Goal: Transaction & Acquisition: Obtain resource

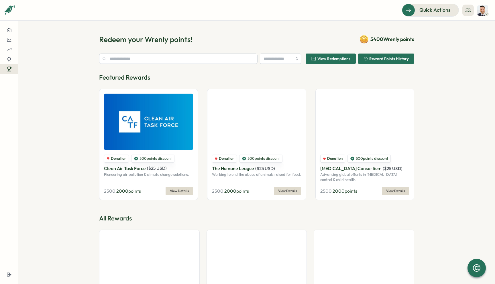
type input "******"
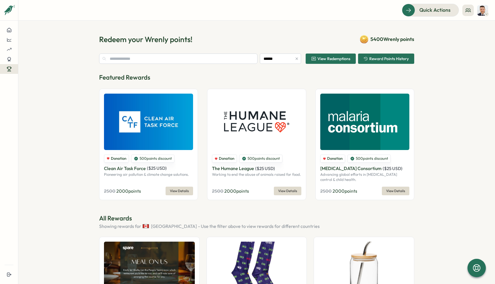
click at [365, 40] on icon at bounding box center [365, 40] width 1 height 1
click at [376, 40] on span "5400 Wrenly points" at bounding box center [393, 39] width 44 height 7
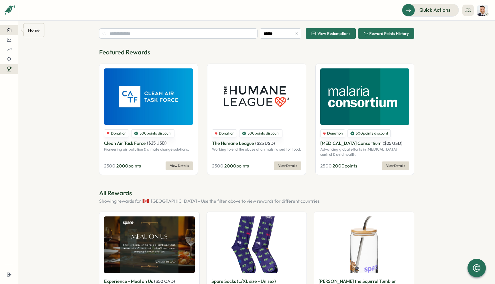
click at [7, 30] on icon at bounding box center [9, 30] width 5 height 5
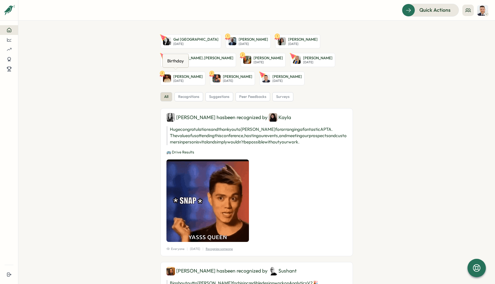
click at [260, 75] on link "[PERSON_NAME] [DATE]" at bounding box center [282, 79] width 45 height 14
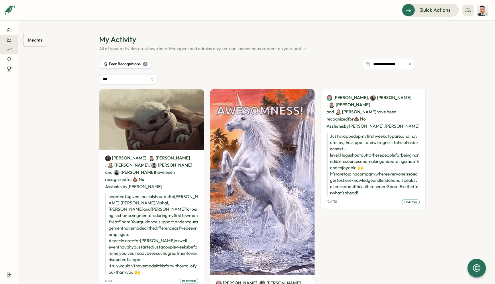
click at [7, 36] on button at bounding box center [9, 40] width 18 height 10
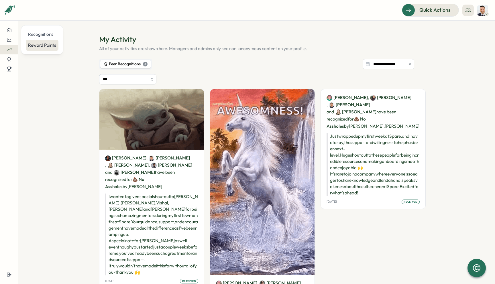
click at [36, 45] on div "Reward Points" at bounding box center [42, 45] width 28 height 6
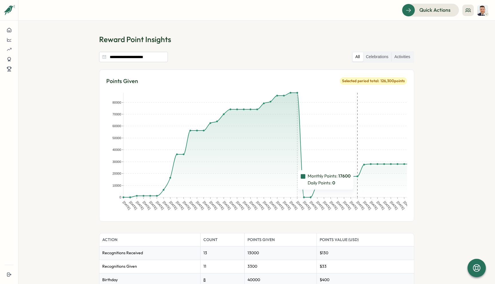
scroll to position [46, 0]
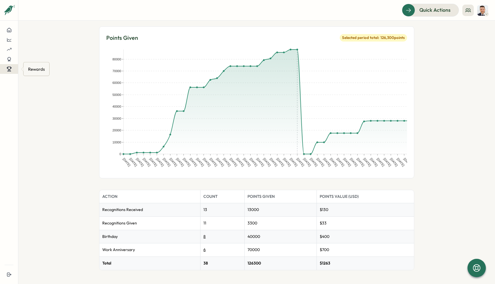
click at [9, 70] on icon at bounding box center [8, 71] width 1 height 2
click at [36, 72] on div "Redeem Rewards" at bounding box center [45, 69] width 34 height 6
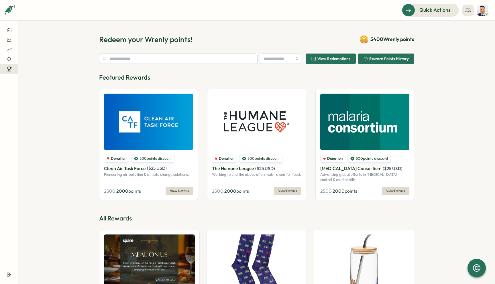
type input "******"
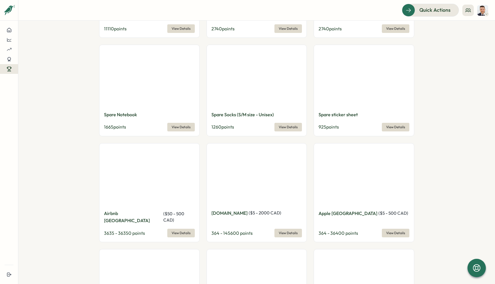
scroll to position [439, 0]
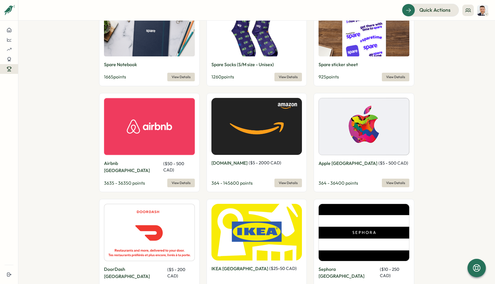
click at [232, 140] on img at bounding box center [257, 126] width 91 height 57
click at [292, 179] on span "View Details" at bounding box center [288, 183] width 19 height 8
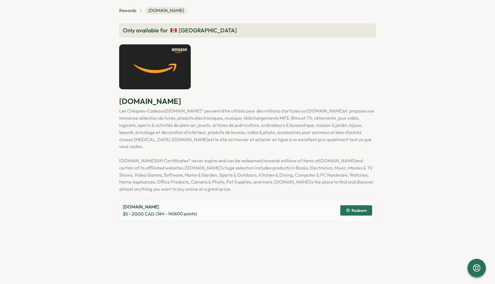
click at [353, 207] on span "Redeem" at bounding box center [356, 211] width 21 height 10
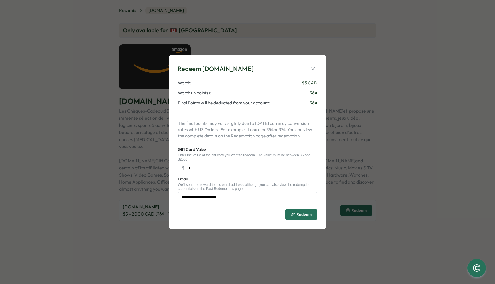
click at [199, 169] on input "*" at bounding box center [247, 168] width 139 height 10
type input "***"
click at [300, 213] on span "Redeem" at bounding box center [304, 215] width 15 height 4
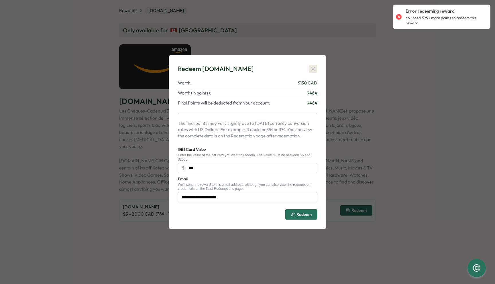
click at [313, 70] on icon "button" at bounding box center [313, 69] width 6 height 6
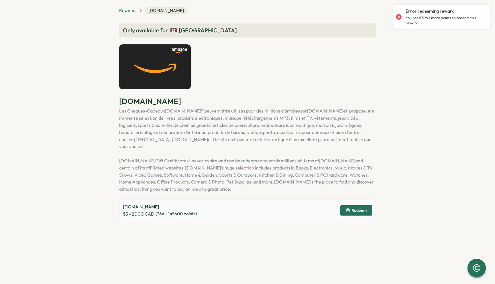
click at [127, 10] on span "Rewards" at bounding box center [127, 10] width 17 height 6
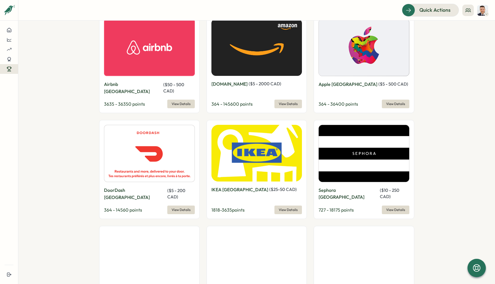
scroll to position [526, 0]
